Goal: Task Accomplishment & Management: Complete application form

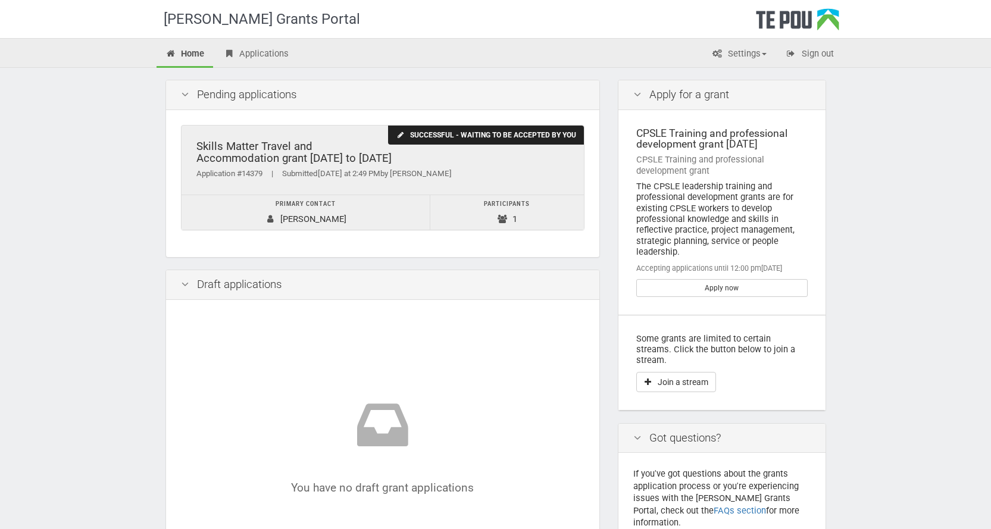
click at [436, 135] on div "Successful - waiting to be accepted by you" at bounding box center [485, 136] width 195 height 20
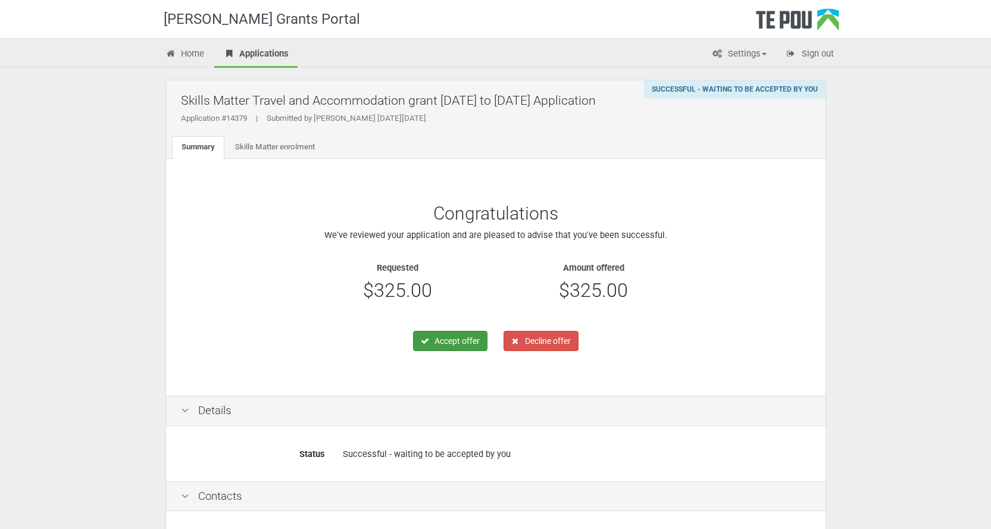
click at [438, 339] on button "Accept offer" at bounding box center [450, 341] width 74 height 20
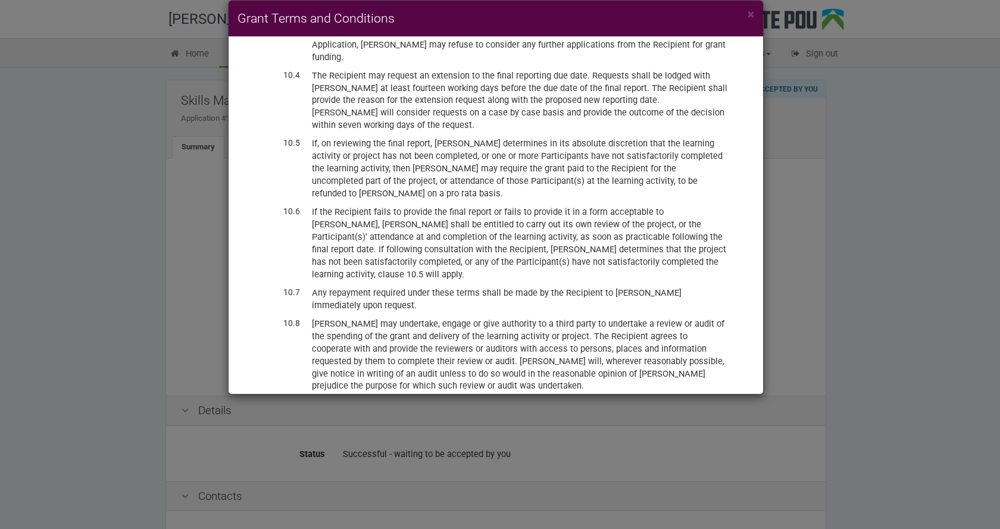
scroll to position [2995, 0]
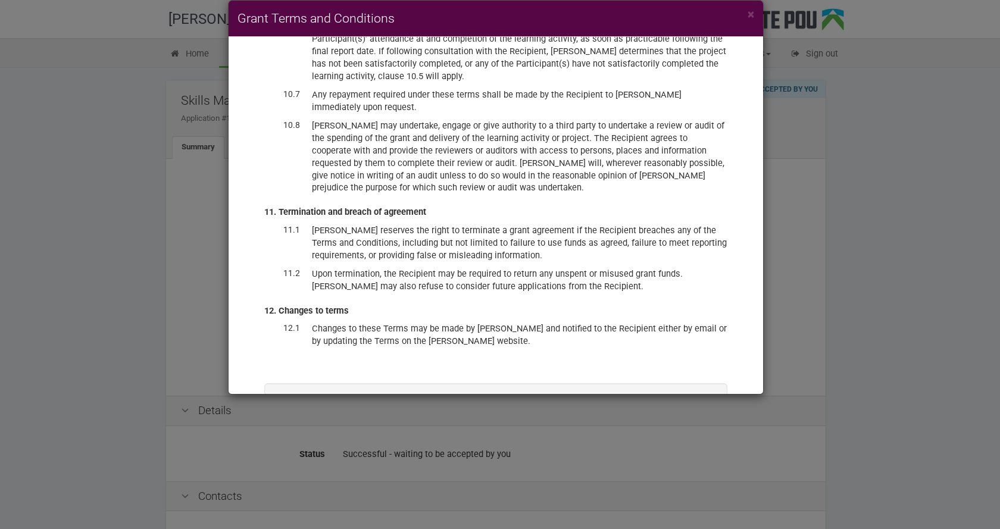
click at [296, 420] on label "I have read and accept these terms and conditions, and accept the offer of fund…" at bounding box center [496, 432] width 402 height 24
click at [295, 419] on input "I have read and accept these terms and conditions, and accept the offer of fund…" at bounding box center [294, 419] width 1 height 1
checkbox input "true"
click at [678, 456] on button "Accept offer" at bounding box center [673, 466] width 71 height 20
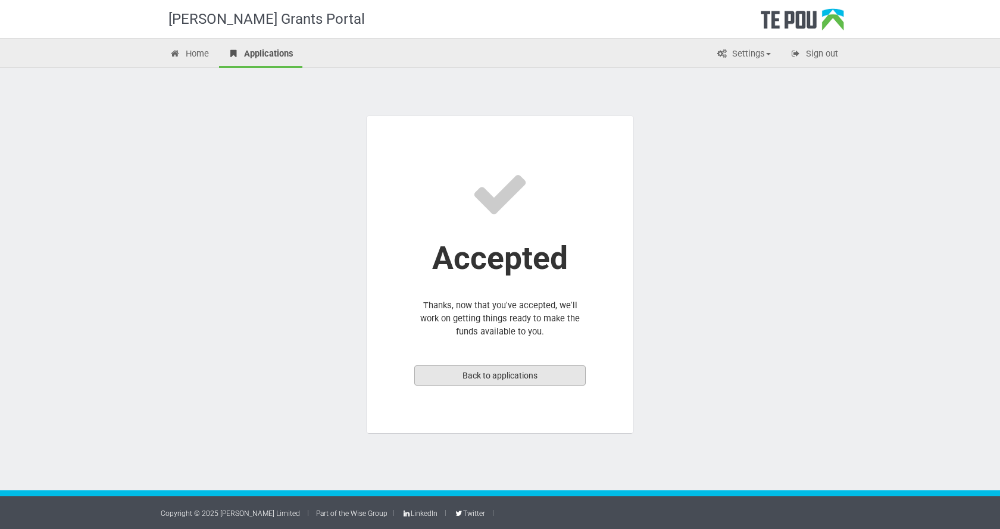
click at [494, 377] on link "Back to applications" at bounding box center [499, 375] width 171 height 20
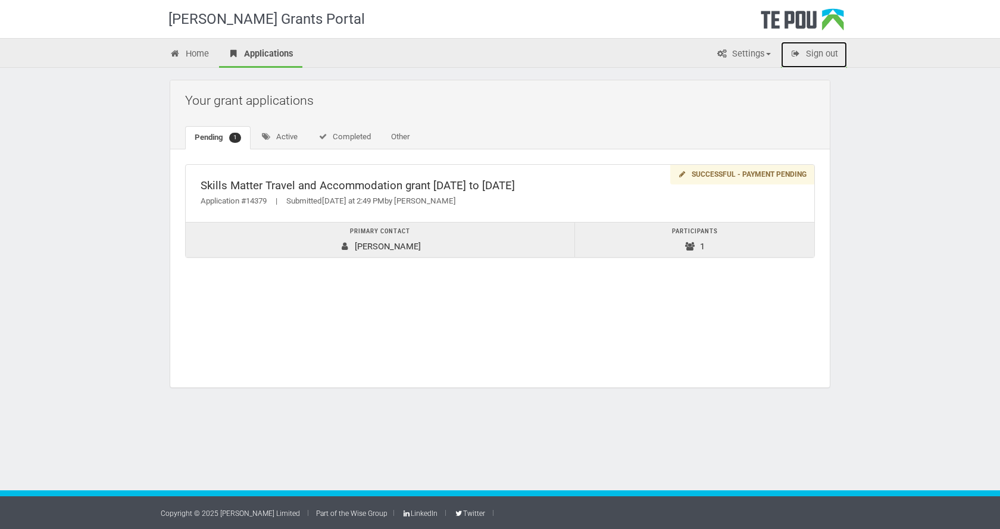
click at [826, 54] on link "Sign out" at bounding box center [814, 55] width 66 height 26
